Goal: Information Seeking & Learning: Find specific fact

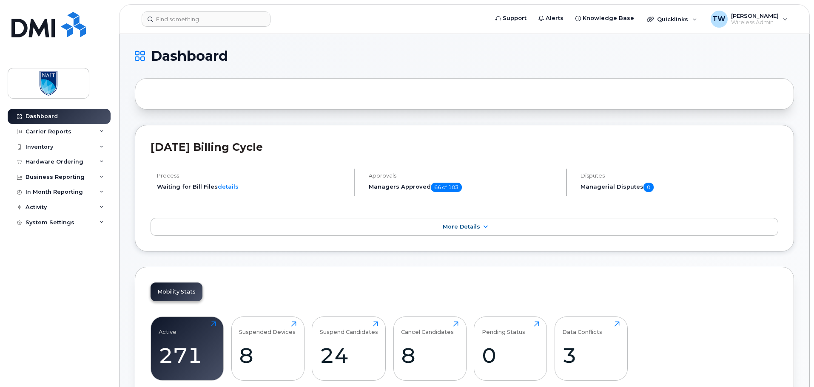
click at [106, 164] on div "Hardware Ordering" at bounding box center [59, 161] width 103 height 15
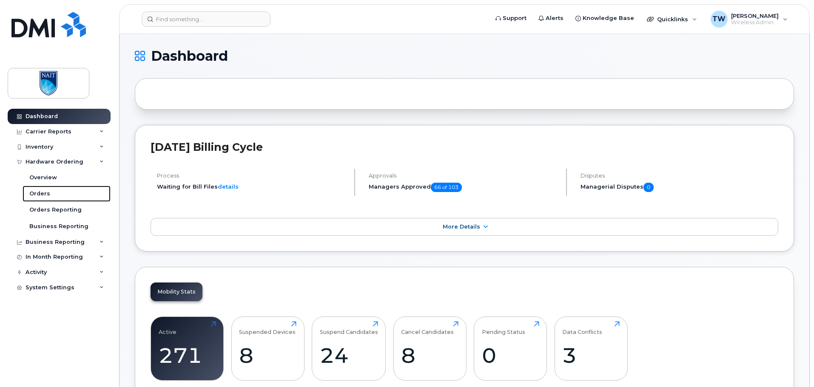
click at [47, 192] on div "Orders" at bounding box center [39, 194] width 21 height 8
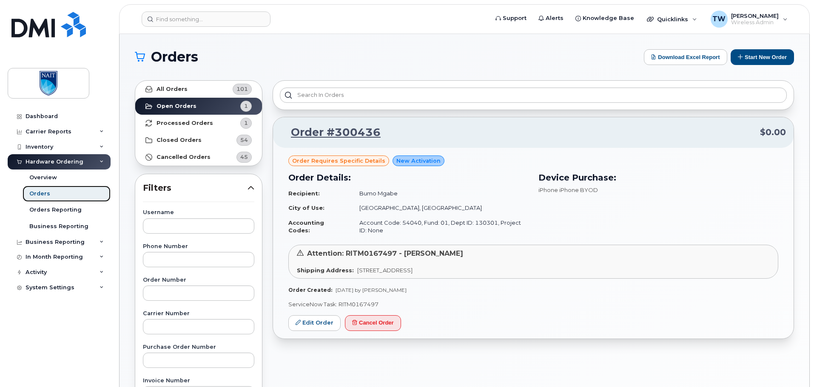
scroll to position [43, 0]
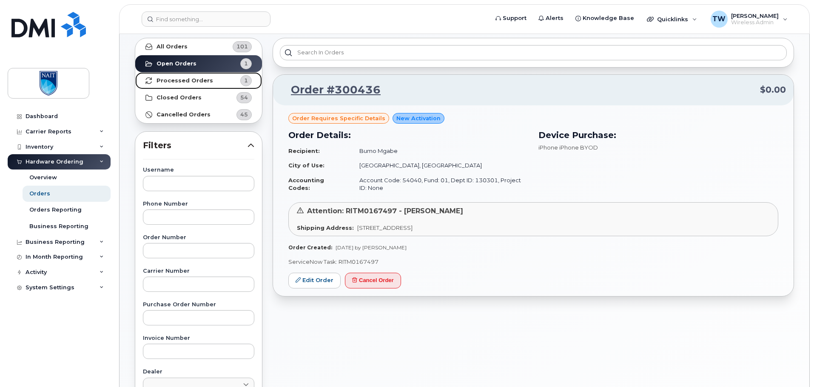
click at [181, 81] on strong "Processed Orders" at bounding box center [184, 80] width 57 height 7
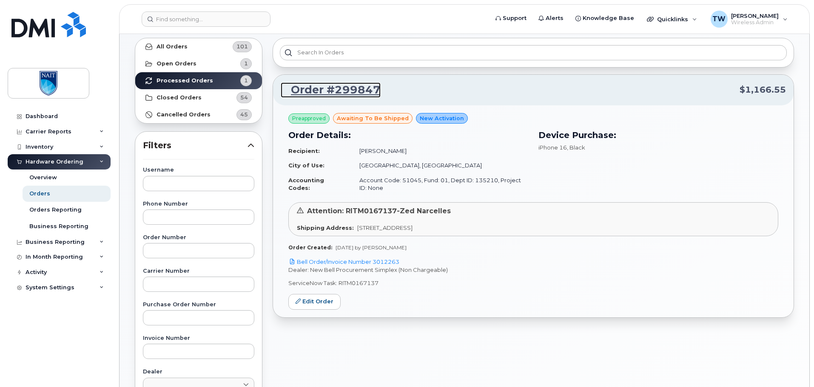
click at [326, 92] on link "Order #299847" at bounding box center [331, 89] width 100 height 15
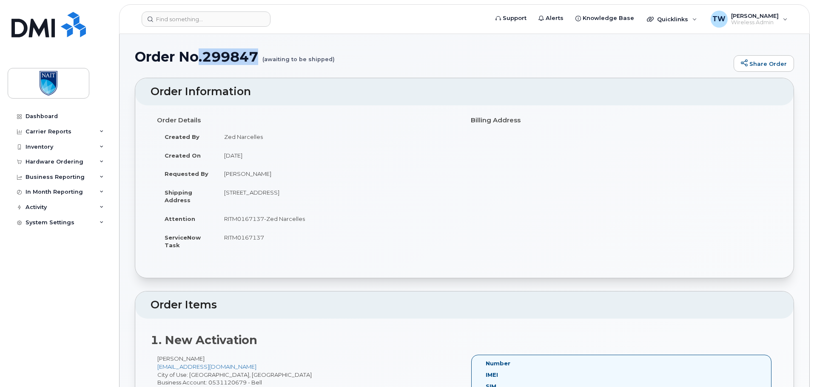
drag, startPoint x: 200, startPoint y: 58, endPoint x: 257, endPoint y: 60, distance: 57.0
click at [257, 60] on h1 "Order No.299847 (awaiting to be shipped)" at bounding box center [432, 56] width 594 height 15
click at [344, 122] on h4 "Order Details" at bounding box center [307, 120] width 301 height 7
drag, startPoint x: 225, startPoint y: 138, endPoint x: 275, endPoint y: 138, distance: 50.2
click at [275, 138] on td "Zed Narcelles" at bounding box center [336, 137] width 241 height 19
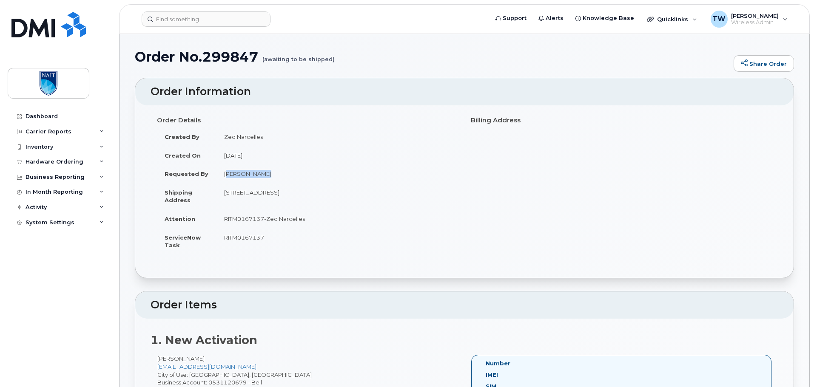
drag, startPoint x: 225, startPoint y: 173, endPoint x: 283, endPoint y: 174, distance: 57.8
click at [283, 174] on td "Gifty Amakye" at bounding box center [336, 173] width 241 height 19
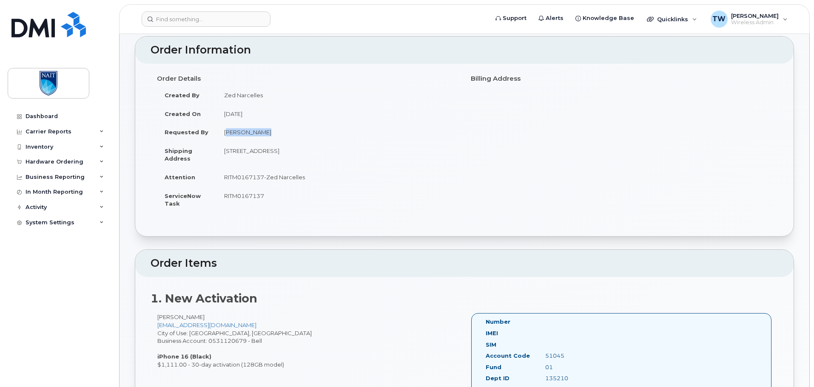
scroll to position [43, 0]
drag, startPoint x: 226, startPoint y: 175, endPoint x: 316, endPoint y: 177, distance: 90.6
click at [316, 177] on td "RITM0167137-Zed Narcelles" at bounding box center [336, 176] width 241 height 19
click at [349, 182] on td "RITM0167137-Zed Narcelles" at bounding box center [336, 176] width 241 height 19
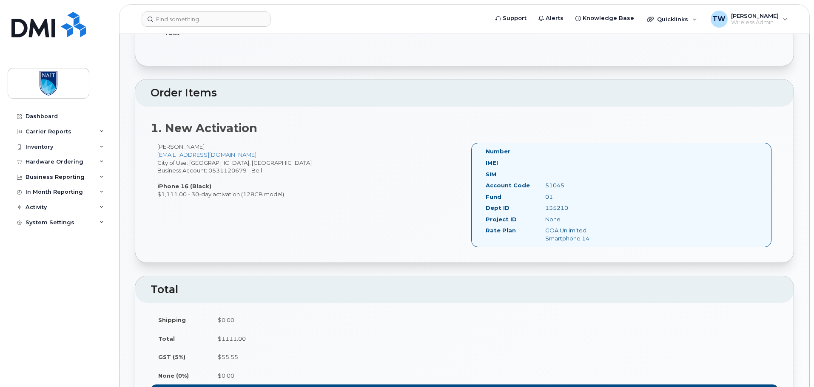
scroll to position [213, 0]
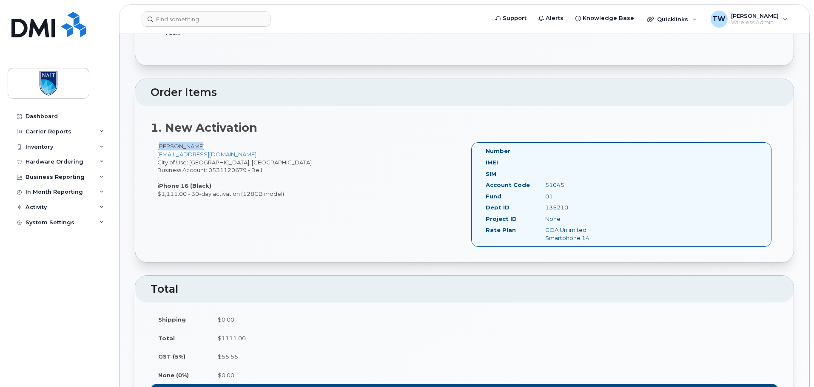
drag, startPoint x: 157, startPoint y: 146, endPoint x: 194, endPoint y: 145, distance: 37.4
click at [194, 145] on div "Ebba Amakye GIFTYA@nait.ca City of Use: Edmonton, Alberta Business Account: 053…" at bounding box center [307, 169] width 314 height 55
click at [232, 146] on div "Ebba Amakye GIFTYA@nait.ca City of Use: Edmonton, Alberta Business Account: 053…" at bounding box center [307, 169] width 314 height 55
drag, startPoint x: 159, startPoint y: 146, endPoint x: 198, endPoint y: 145, distance: 38.3
click at [198, 145] on div "Ebba Amakye GIFTYA@nait.ca City of Use: Edmonton, Alberta Business Account: 053…" at bounding box center [307, 169] width 314 height 55
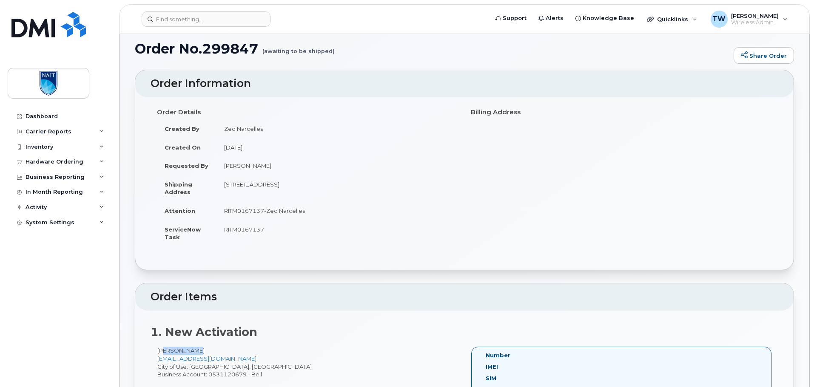
scroll to position [0, 0]
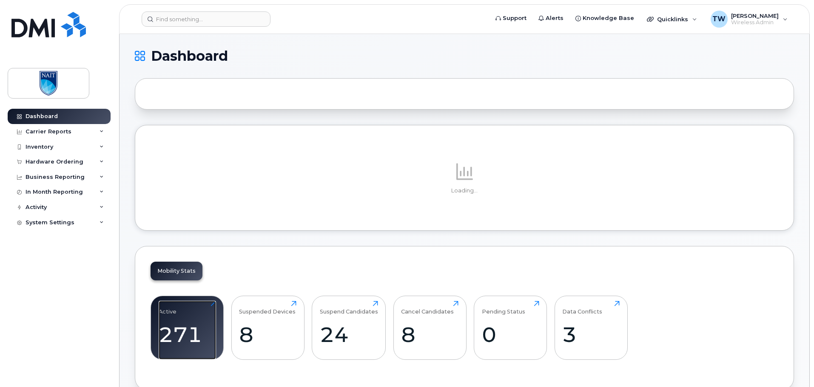
drag, startPoint x: 187, startPoint y: 318, endPoint x: 212, endPoint y: 309, distance: 26.0
click at [188, 318] on div "Active 271 Click to view more" at bounding box center [187, 328] width 57 height 54
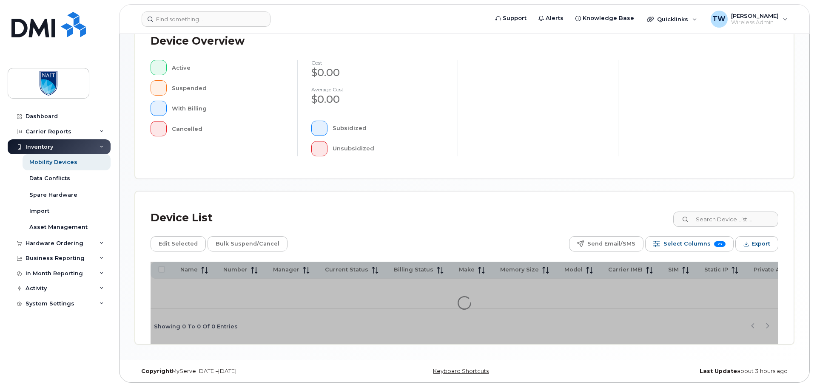
scroll to position [200, 0]
click at [742, 221] on input at bounding box center [725, 219] width 106 height 15
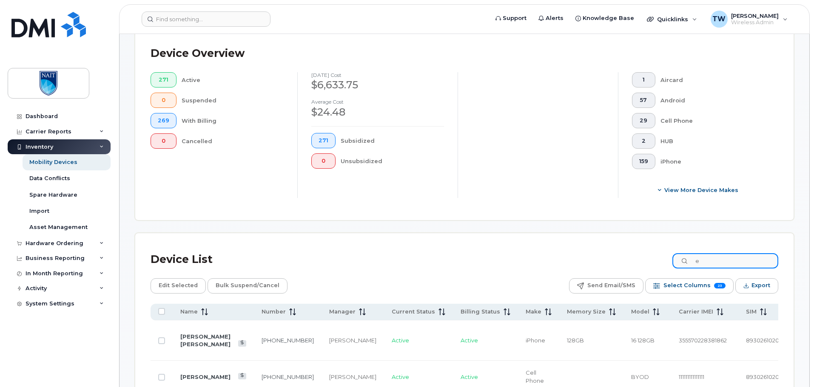
scroll to position [215, 0]
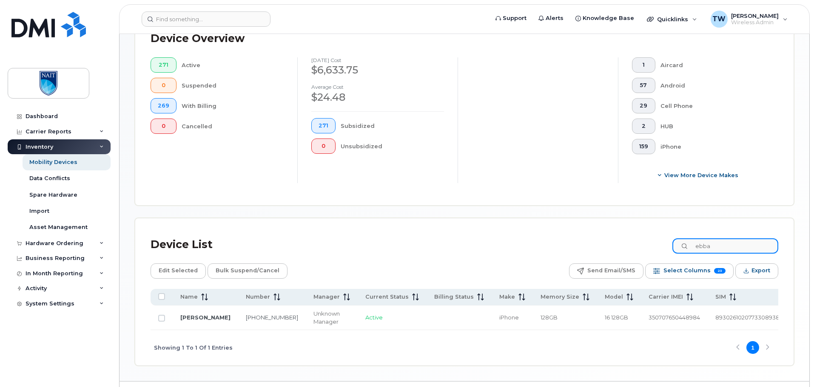
type input "ebba"
click at [202, 319] on link "Ebba Amakye" at bounding box center [205, 317] width 50 height 7
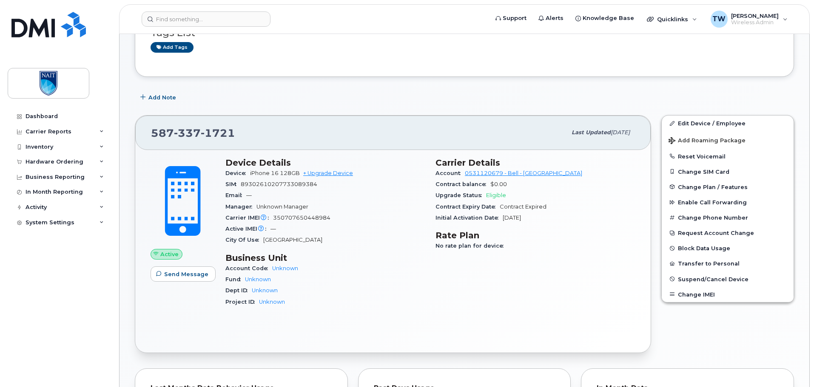
scroll to position [85, 0]
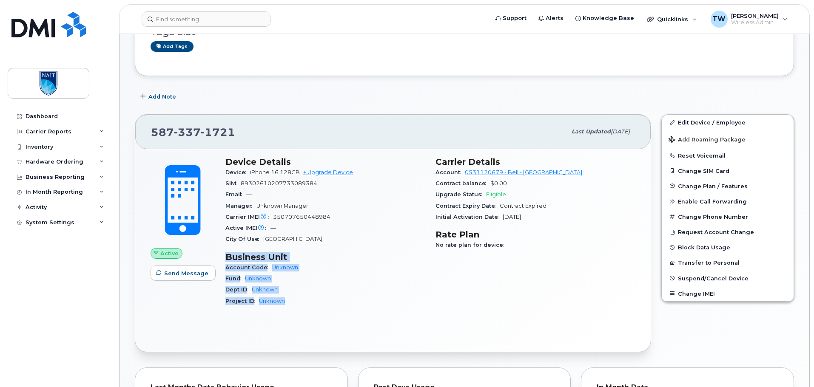
drag, startPoint x: 222, startPoint y: 258, endPoint x: 318, endPoint y: 300, distance: 103.9
click at [318, 300] on div "Device Details Device iPhone 16 128GB + Upgrade Device SIM 89302610207733089384…" at bounding box center [325, 235] width 210 height 167
click at [318, 300] on div "Project ID Unknown" at bounding box center [325, 301] width 200 height 11
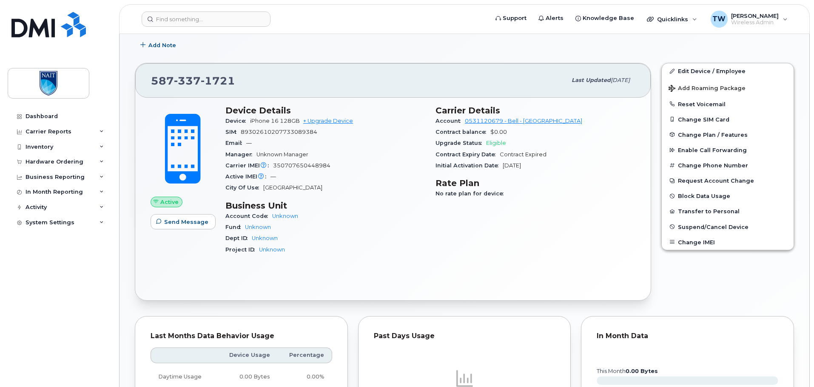
scroll to position [128, 0]
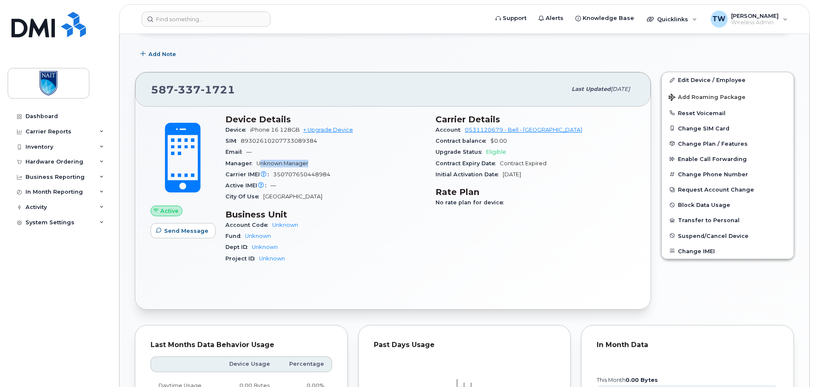
drag, startPoint x: 288, startPoint y: 161, endPoint x: 322, endPoint y: 159, distance: 34.1
click at [321, 158] on div "Manager Unknown Manager" at bounding box center [325, 163] width 200 height 11
click at [352, 215] on h3 "Business Unit" at bounding box center [325, 215] width 200 height 10
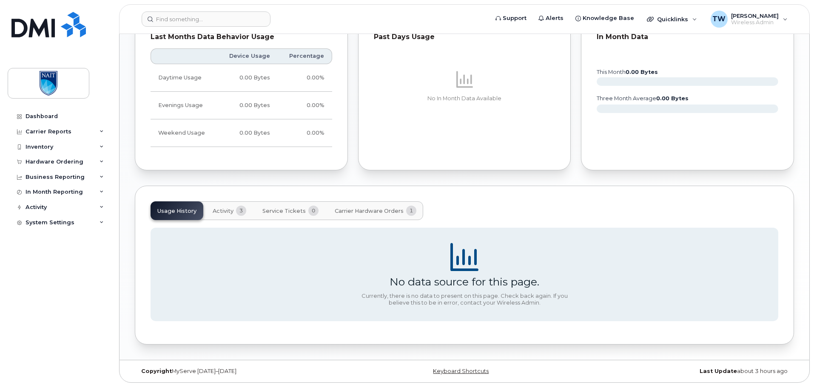
click at [354, 190] on div "Usage History Activity 3 Service Tickets 0 Carrier Hardware Orders 1 No data so…" at bounding box center [464, 265] width 659 height 159
drag, startPoint x: 352, startPoint y: 182, endPoint x: 349, endPoint y: 176, distance: 7.0
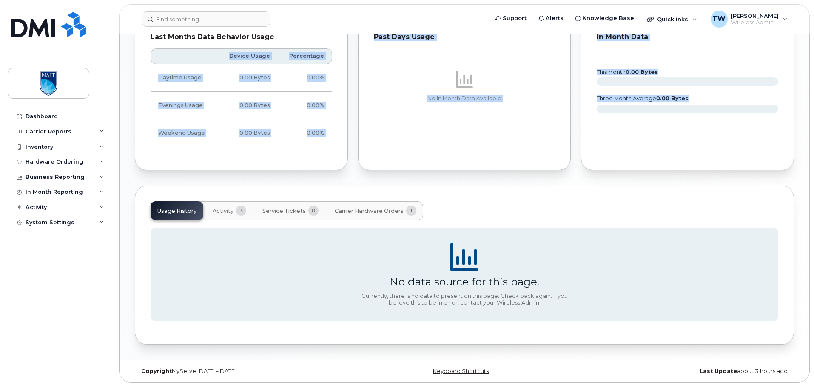
drag, startPoint x: 337, startPoint y: 172, endPoint x: 385, endPoint y: 176, distance: 48.2
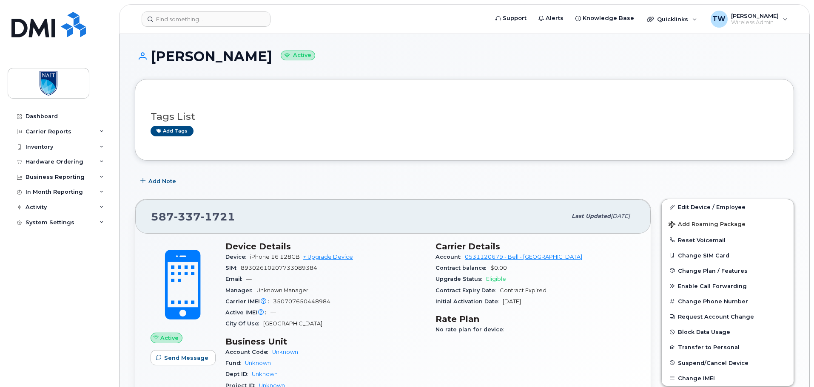
scroll to position [0, 0]
click at [49, 30] on img at bounding box center [48, 25] width 74 height 26
click at [51, 81] on img at bounding box center [48, 83] width 65 height 25
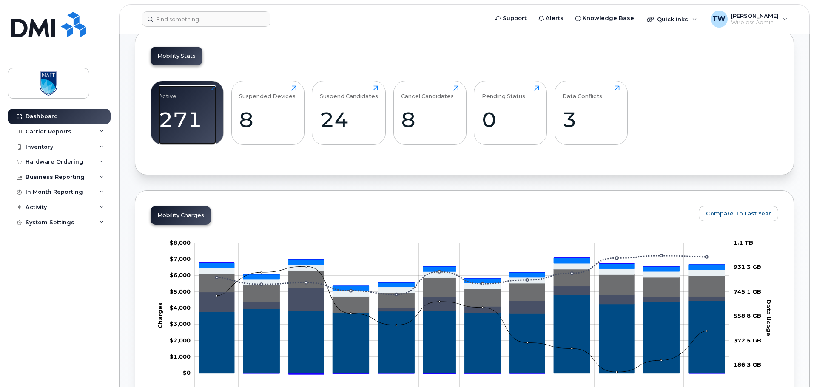
scroll to position [213, 0]
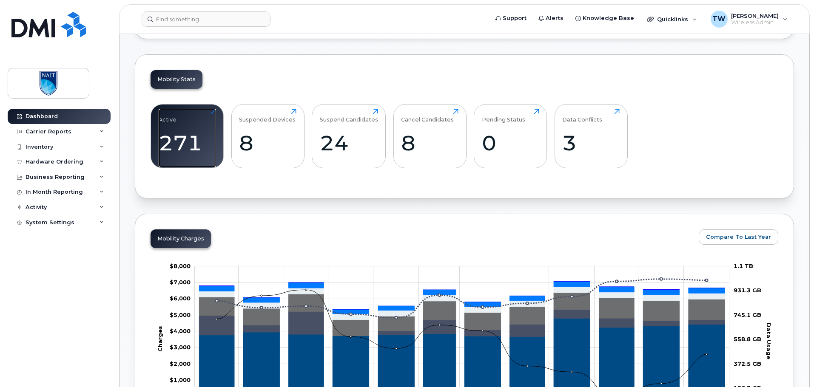
click at [192, 125] on div "Active 271 Click to view more" at bounding box center [187, 136] width 57 height 54
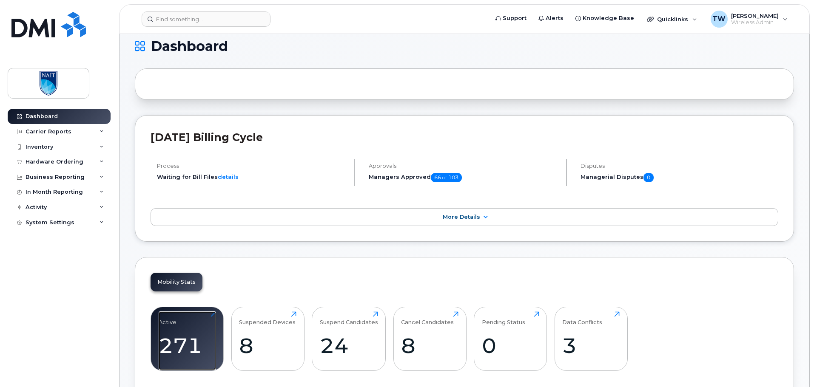
scroll to position [0, 0]
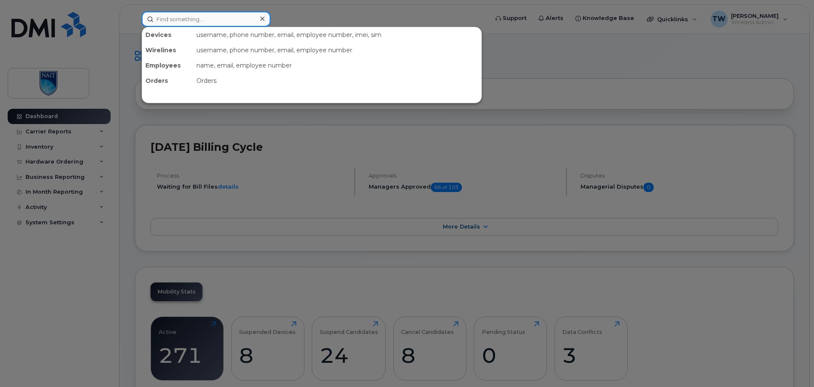
click at [226, 22] on input at bounding box center [206, 18] width 129 height 15
paste input "100015126"
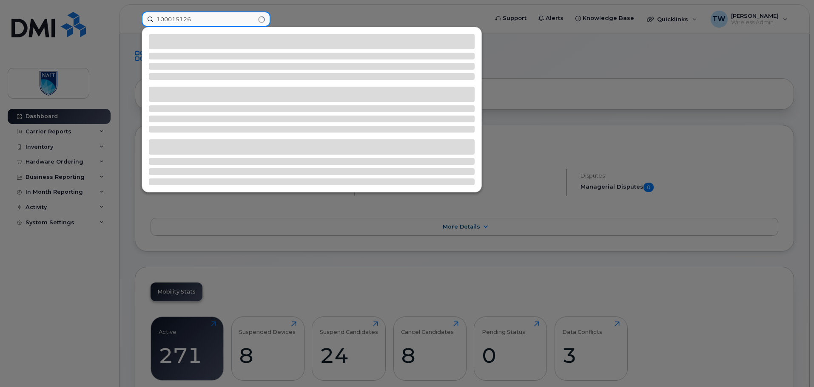
type input "100015126"
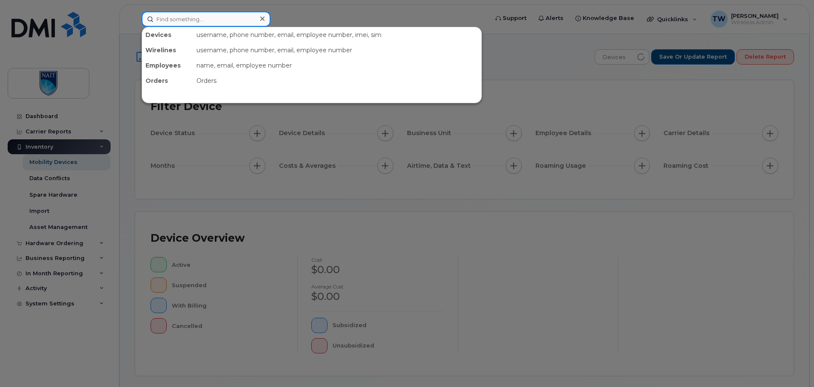
click at [212, 17] on input at bounding box center [206, 18] width 129 height 15
paste input "100015126"
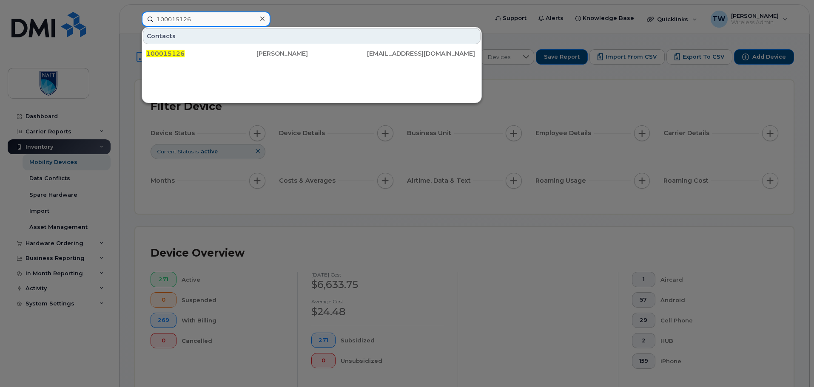
type input "100015126"
click at [274, 57] on div "[PERSON_NAME]" at bounding box center [311, 53] width 110 height 9
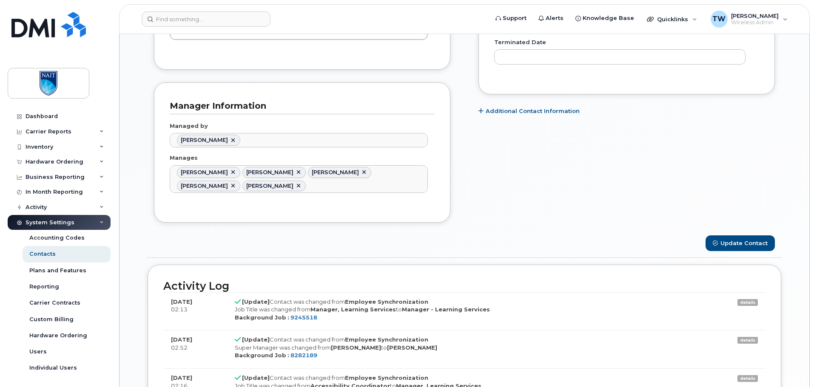
scroll to position [638, 0]
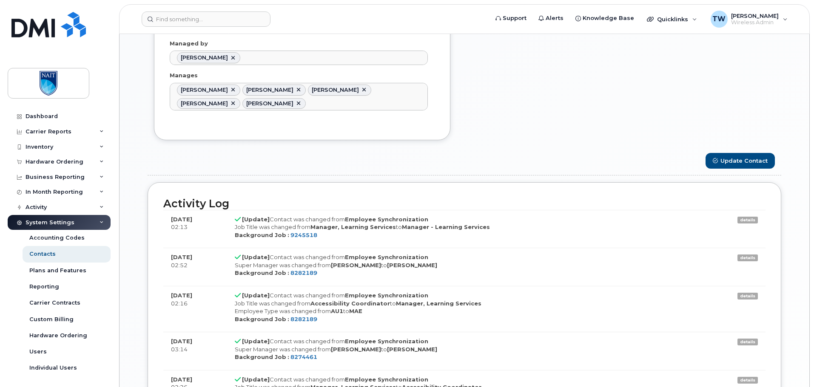
drag, startPoint x: 175, startPoint y: 219, endPoint x: 210, endPoint y: 216, distance: 35.0
click at [210, 216] on td "[DATE] 02:13" at bounding box center [195, 229] width 64 height 38
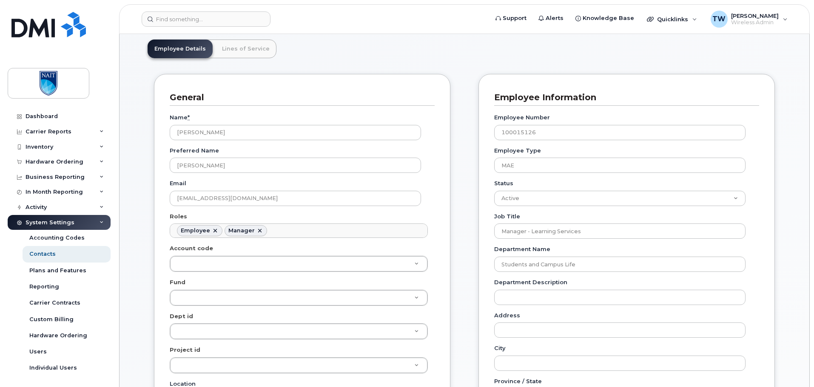
scroll to position [0, 0]
